Goal: Transaction & Acquisition: Purchase product/service

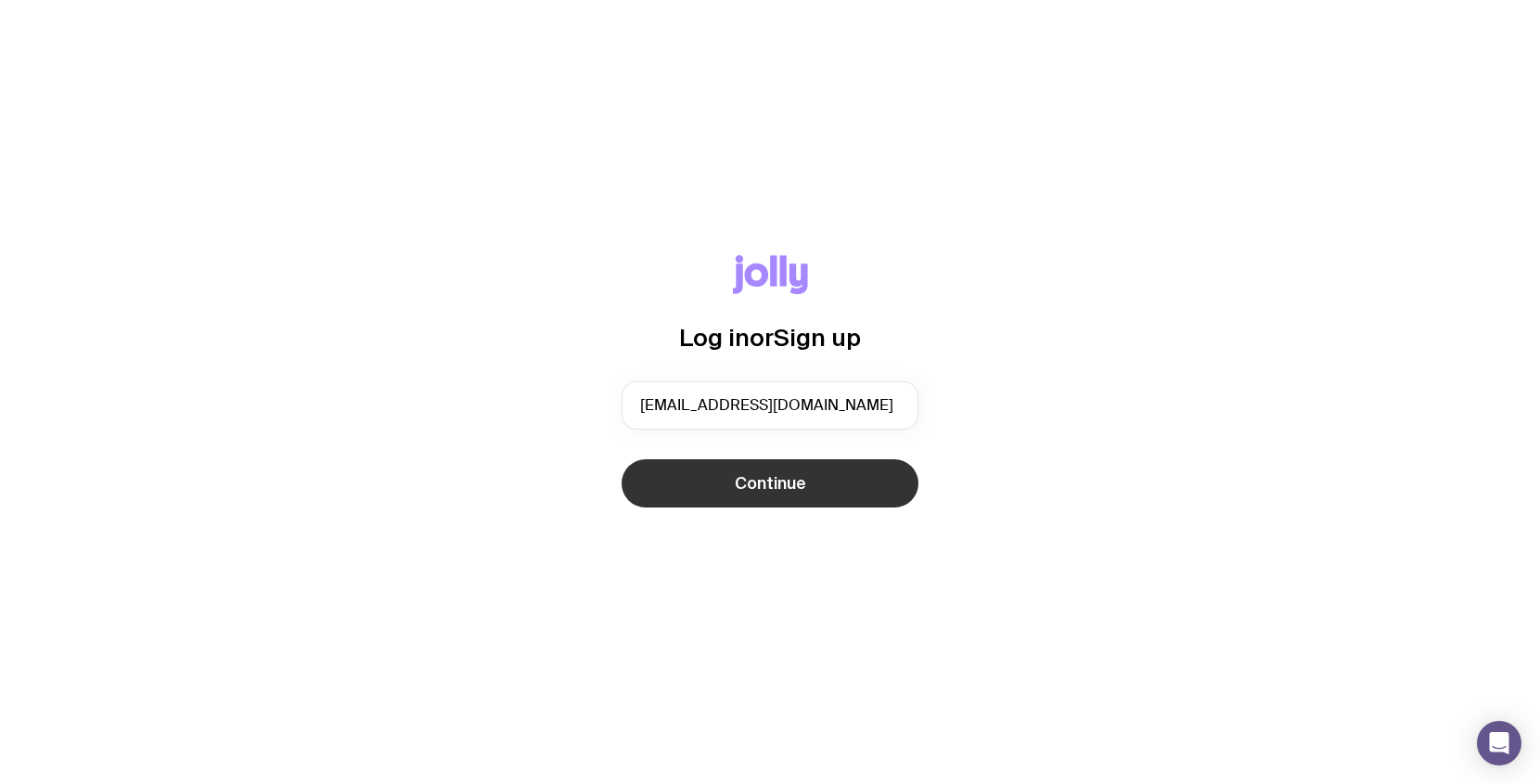
type input "[EMAIL_ADDRESS][DOMAIN_NAME]"
click at [739, 483] on span "Continue" at bounding box center [770, 483] width 72 height 22
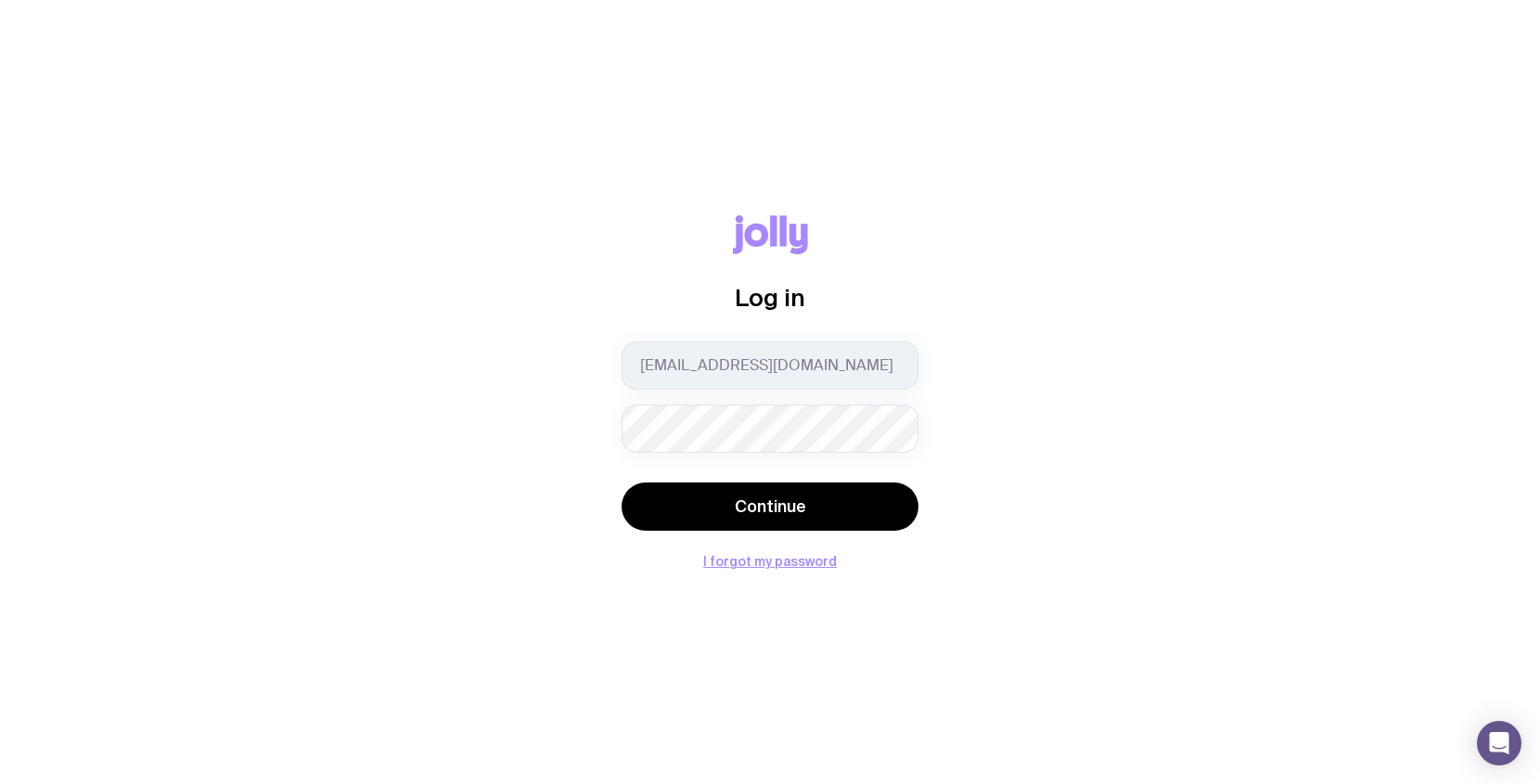
click at [622, 483] on button "Continue" at bounding box center [770, 507] width 297 height 49
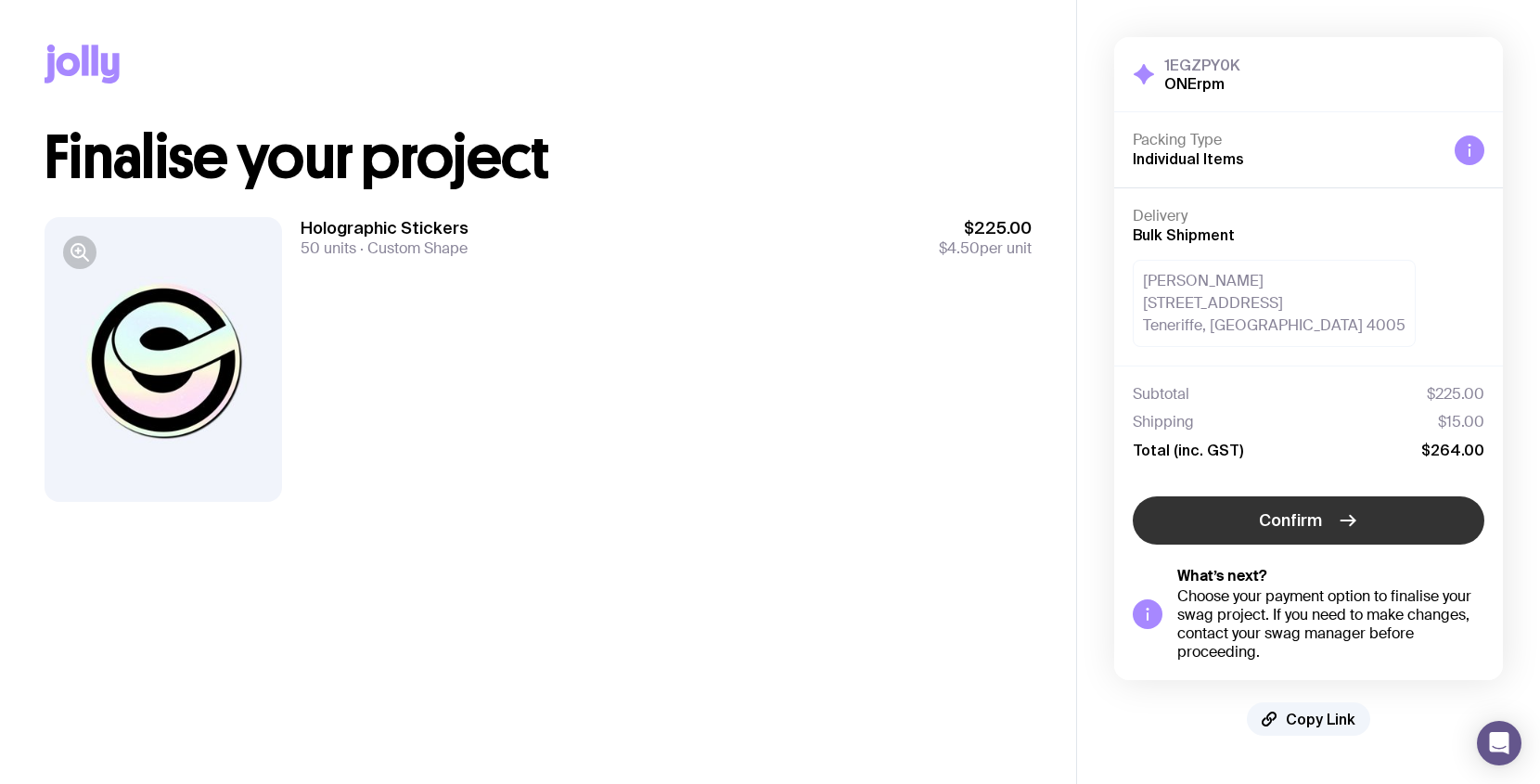
click at [1296, 520] on span "Confirm" at bounding box center [1291, 521] width 63 height 22
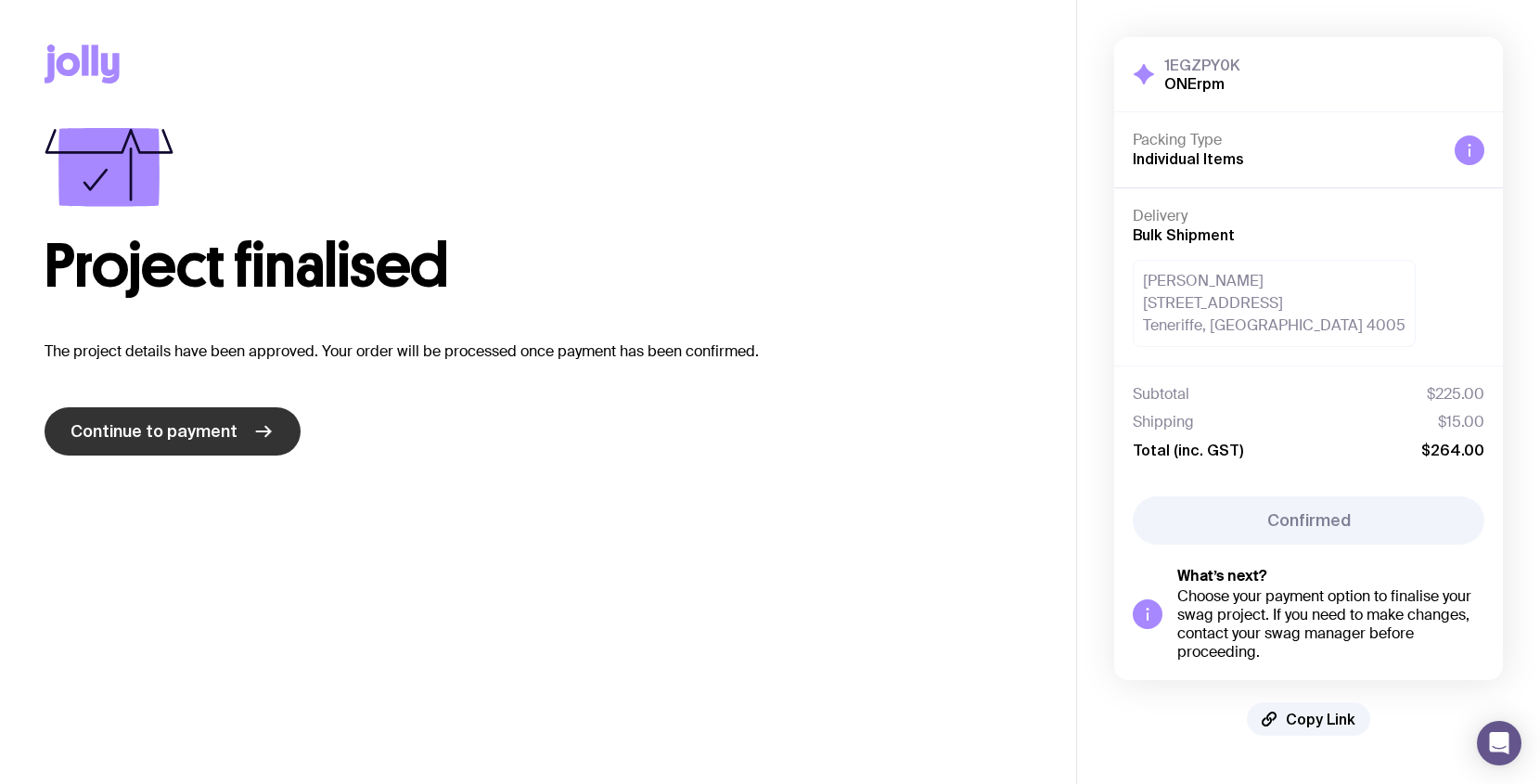
click at [207, 441] on link "Continue to payment" at bounding box center [173, 431] width 256 height 49
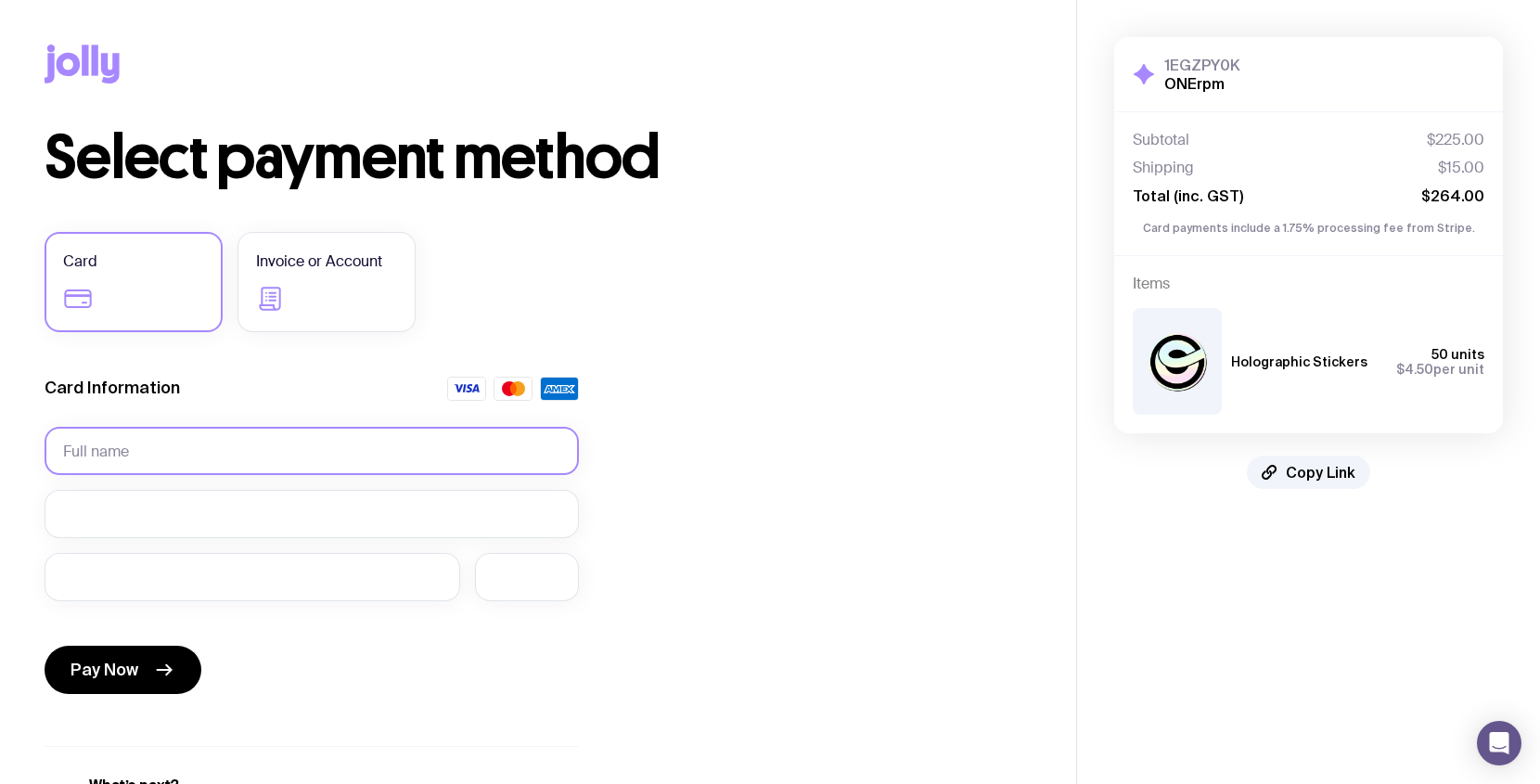
click at [201, 455] on input "text" at bounding box center [312, 451] width 535 height 49
type input "Sally Jefferys"
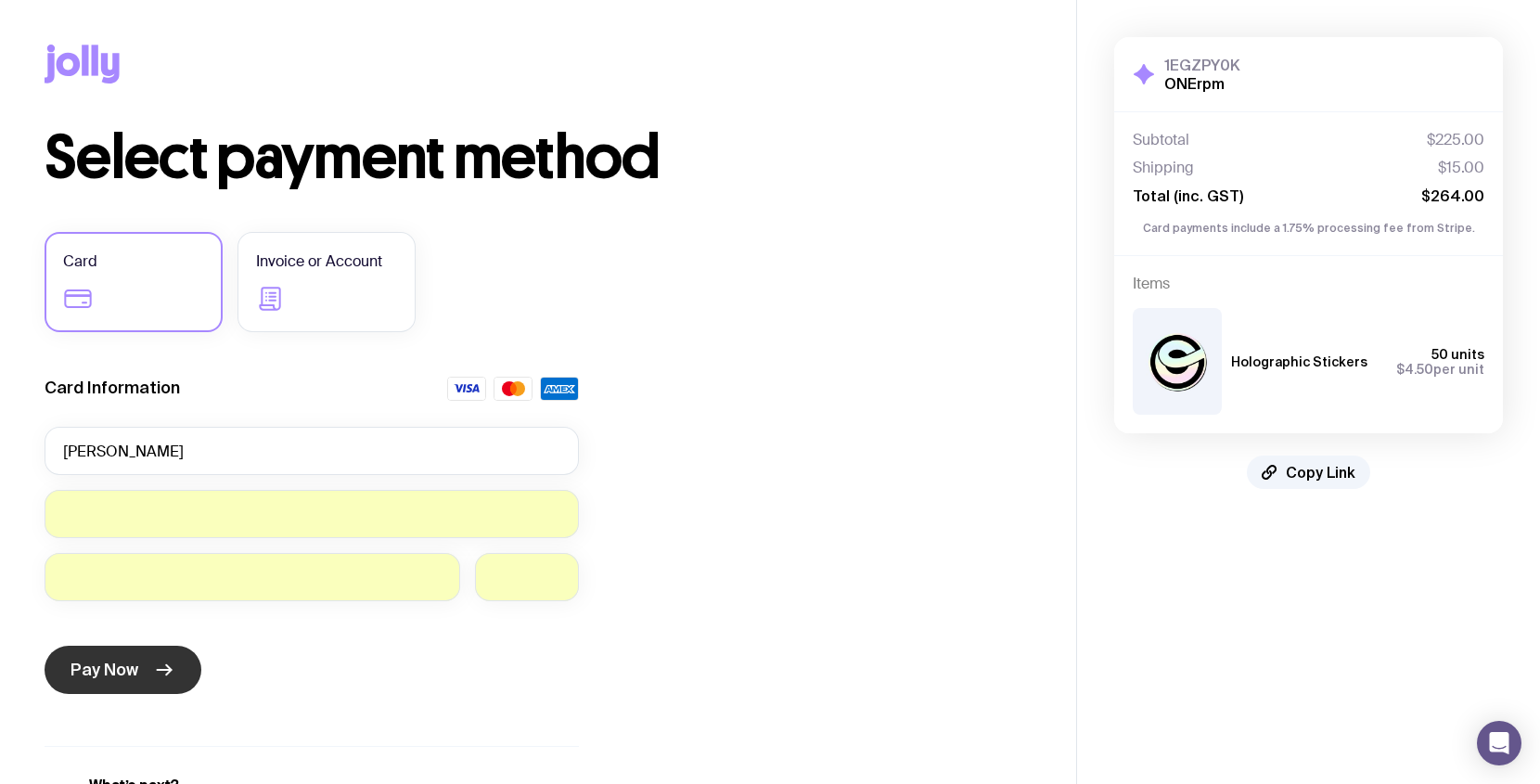
click at [166, 673] on icon "submit" at bounding box center [168, 670] width 5 height 10
